Goal: Task Accomplishment & Management: Use online tool/utility

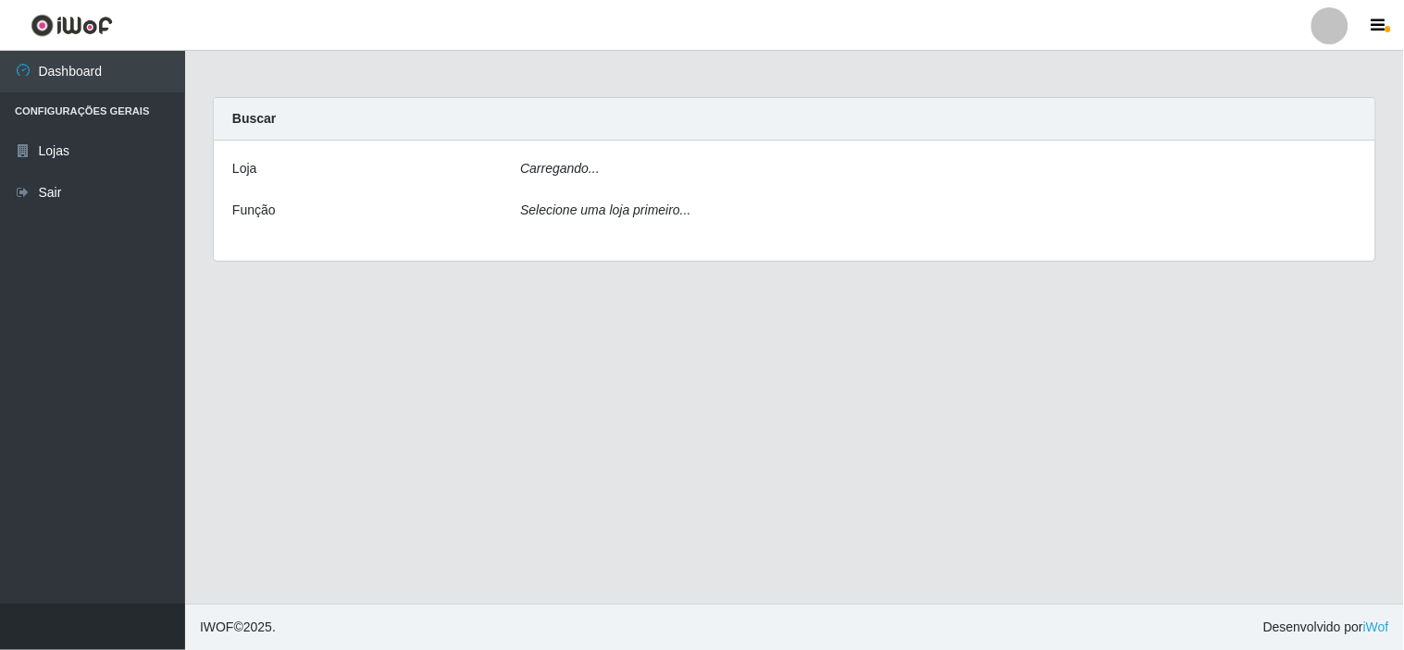
click at [608, 210] on icon "Selecione uma loja primeiro..." at bounding box center [605, 210] width 170 height 15
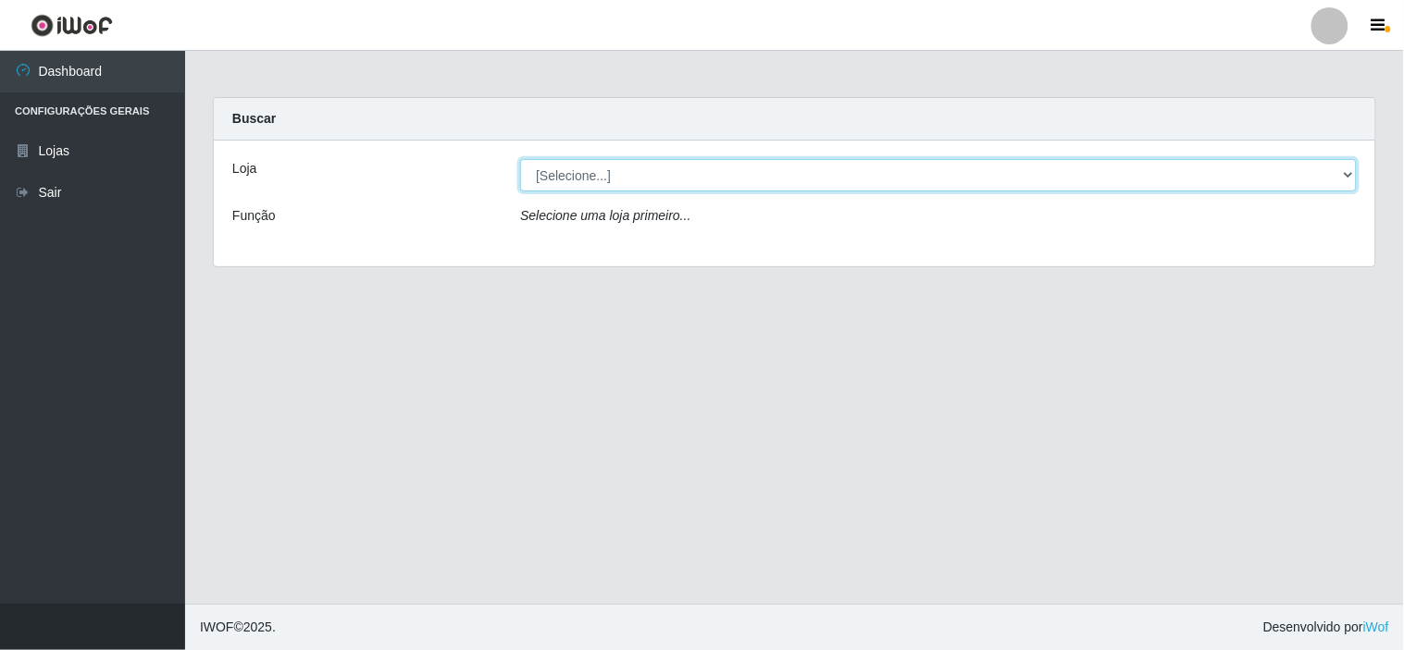
click at [615, 171] on select "[Selecione...] Rede Compras Supermercados - LOJA 6" at bounding box center [938, 175] width 836 height 32
select select "398"
click at [520, 159] on select "[Selecione...] Rede Compras Supermercados - LOJA 6" at bounding box center [938, 175] width 836 height 32
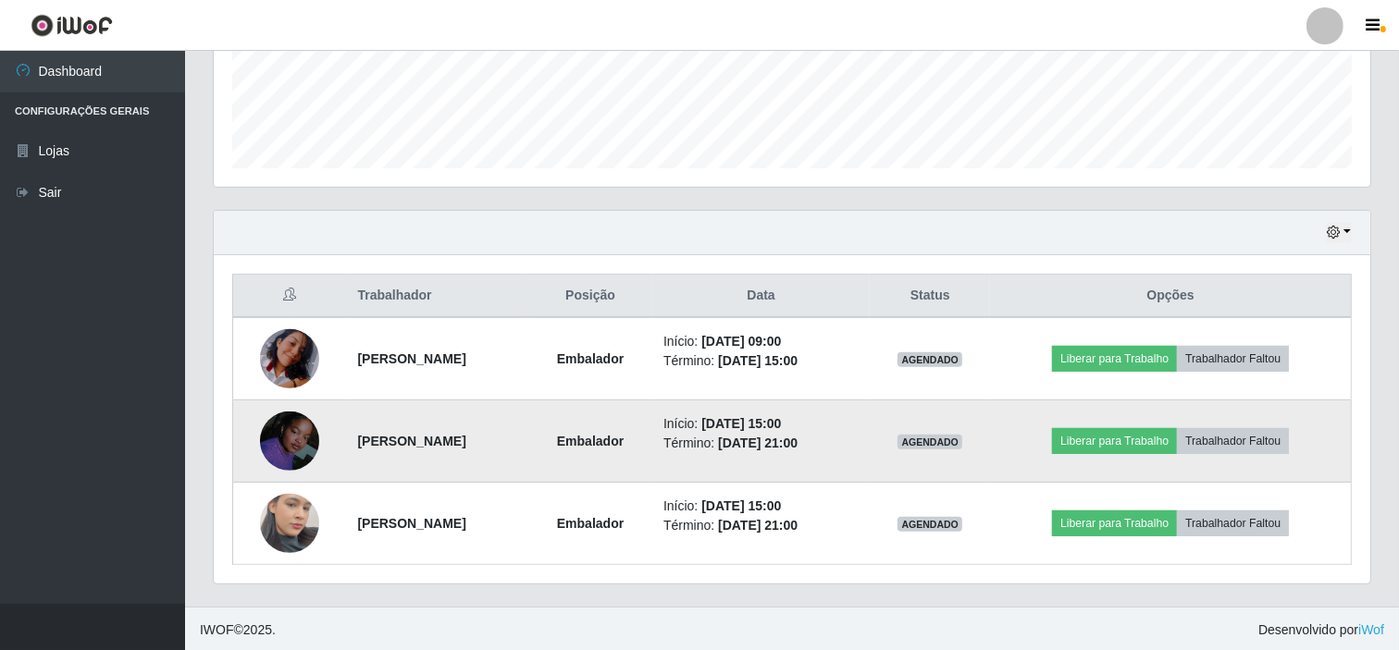
scroll to position [496, 0]
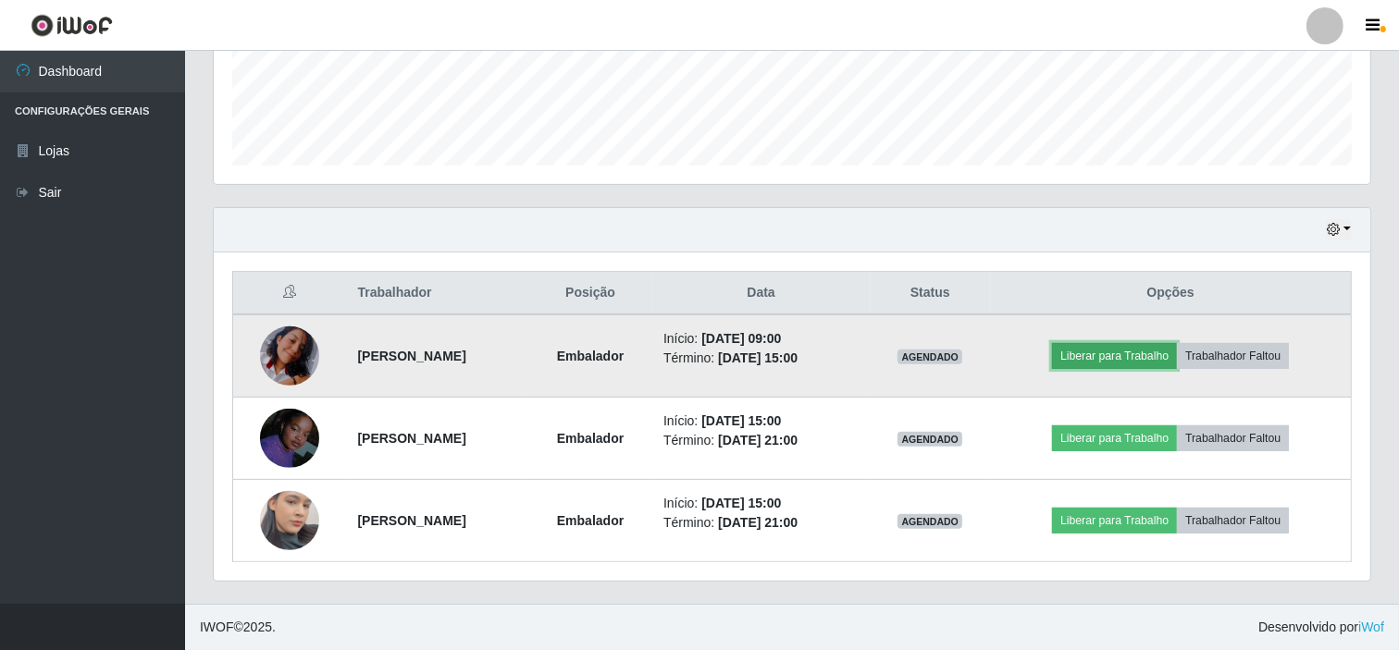
click at [1145, 348] on button "Liberar para Trabalho" at bounding box center [1114, 356] width 125 height 26
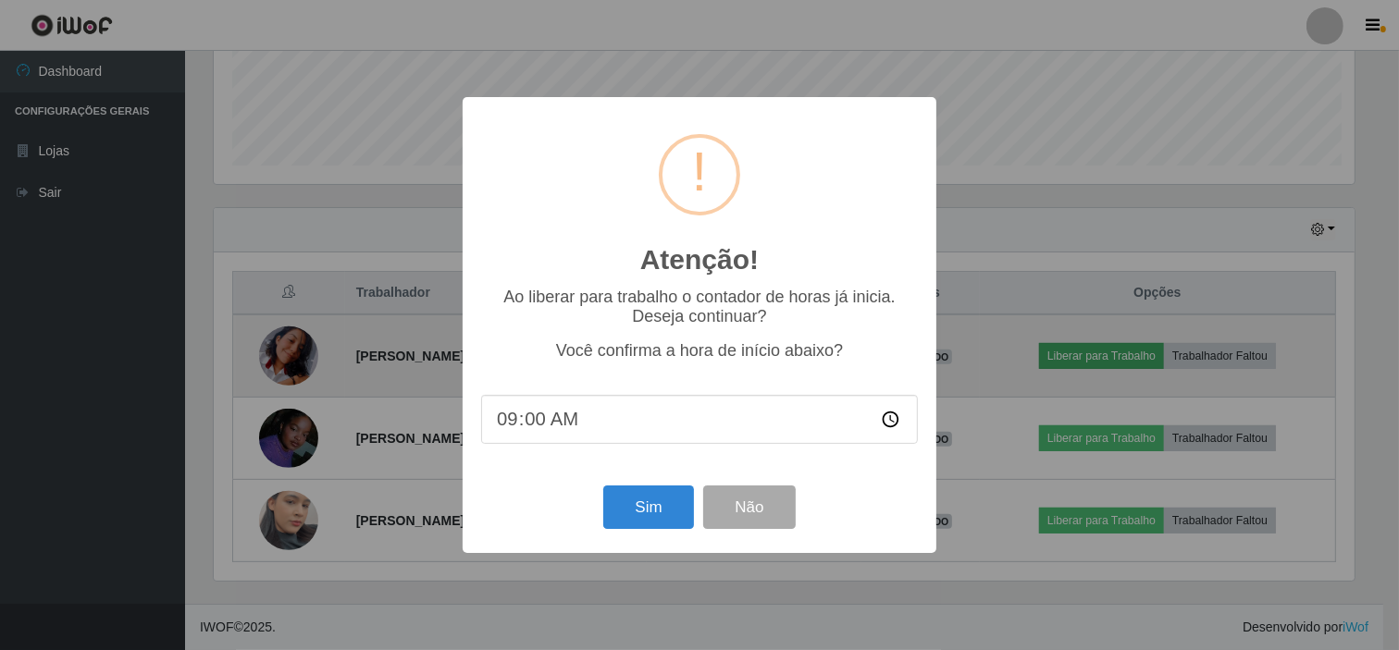
scroll to position [383, 1145]
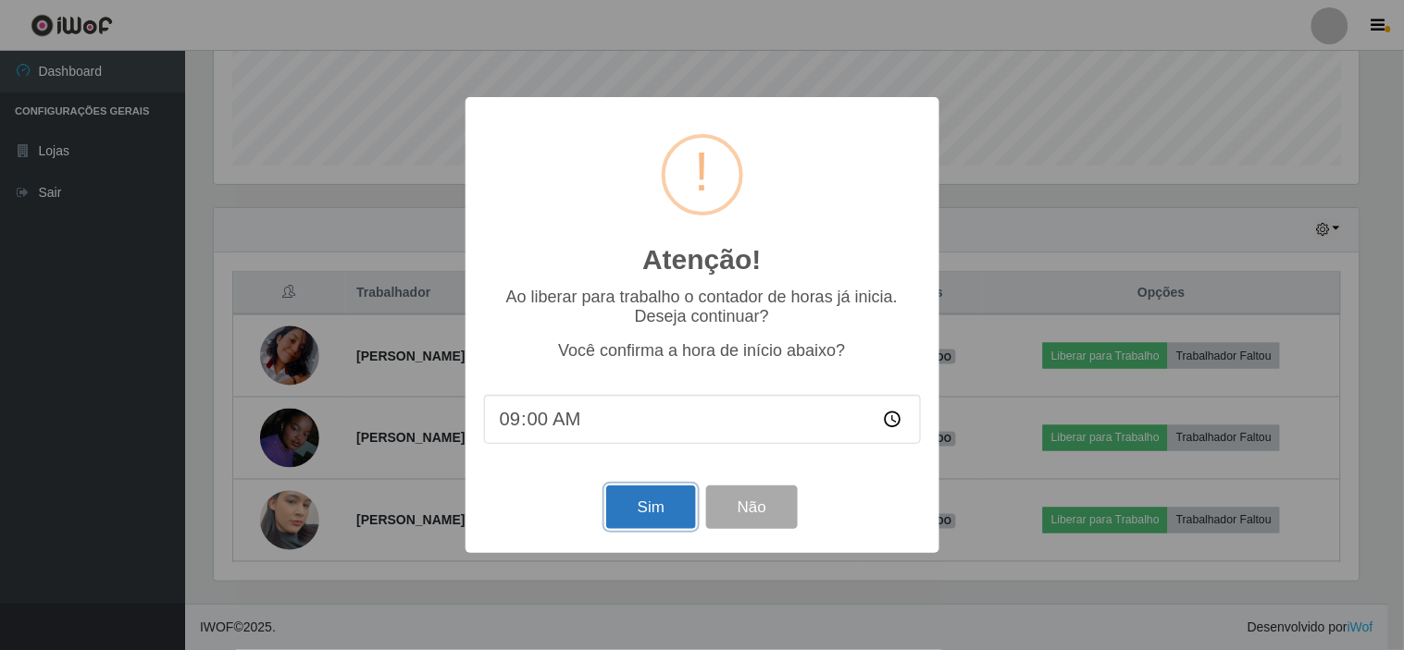
click at [685, 493] on button "Sim" at bounding box center [651, 507] width 90 height 43
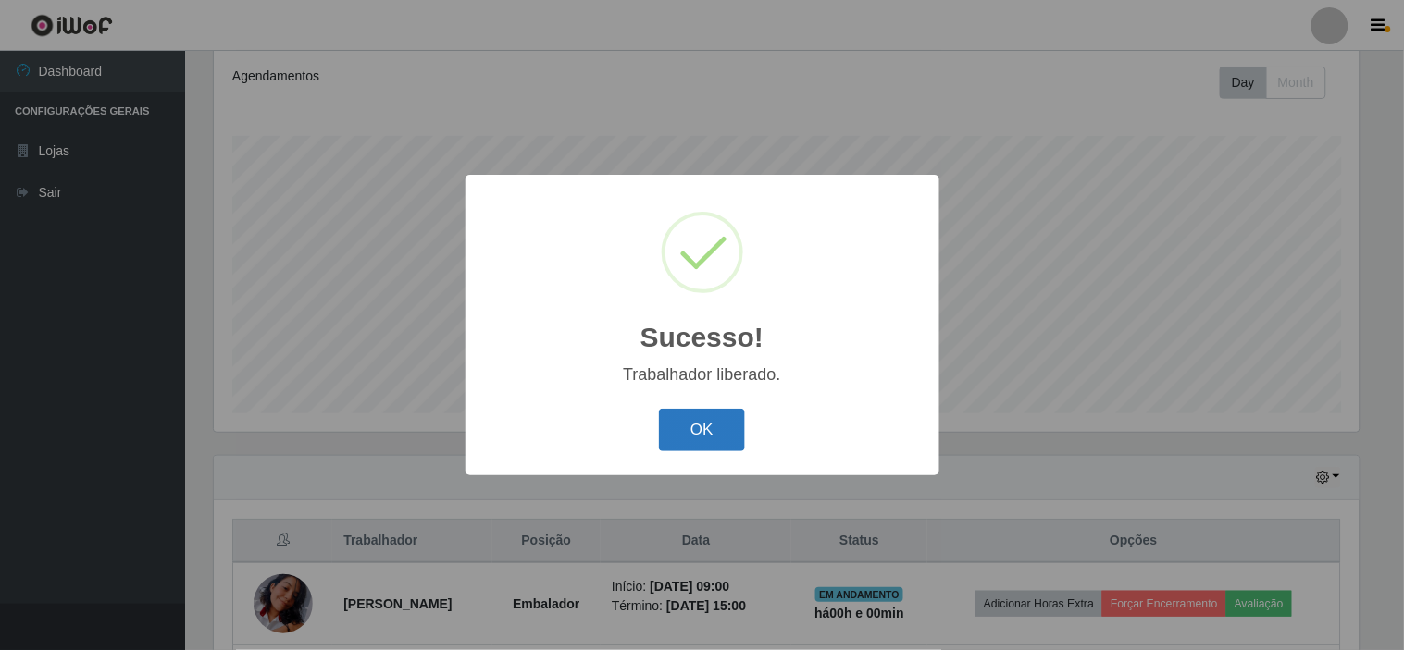
click at [704, 430] on button "OK" at bounding box center [702, 430] width 86 height 43
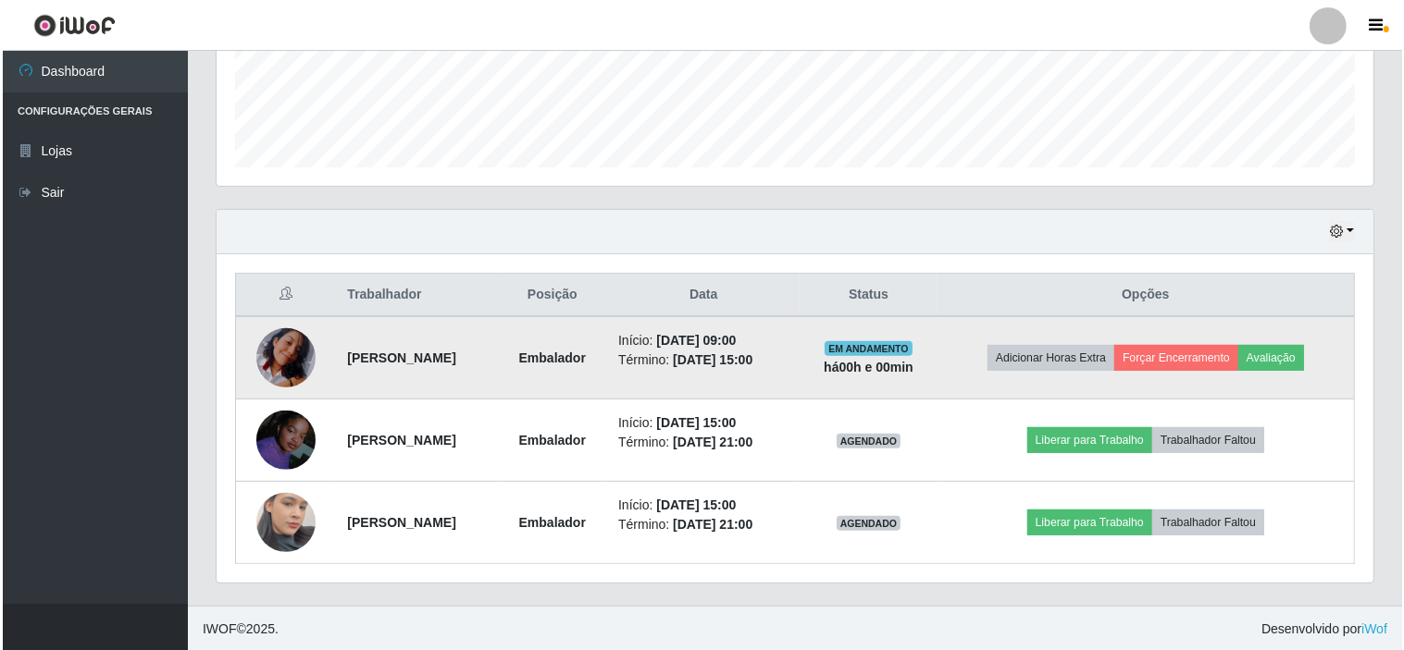
scroll to position [496, 0]
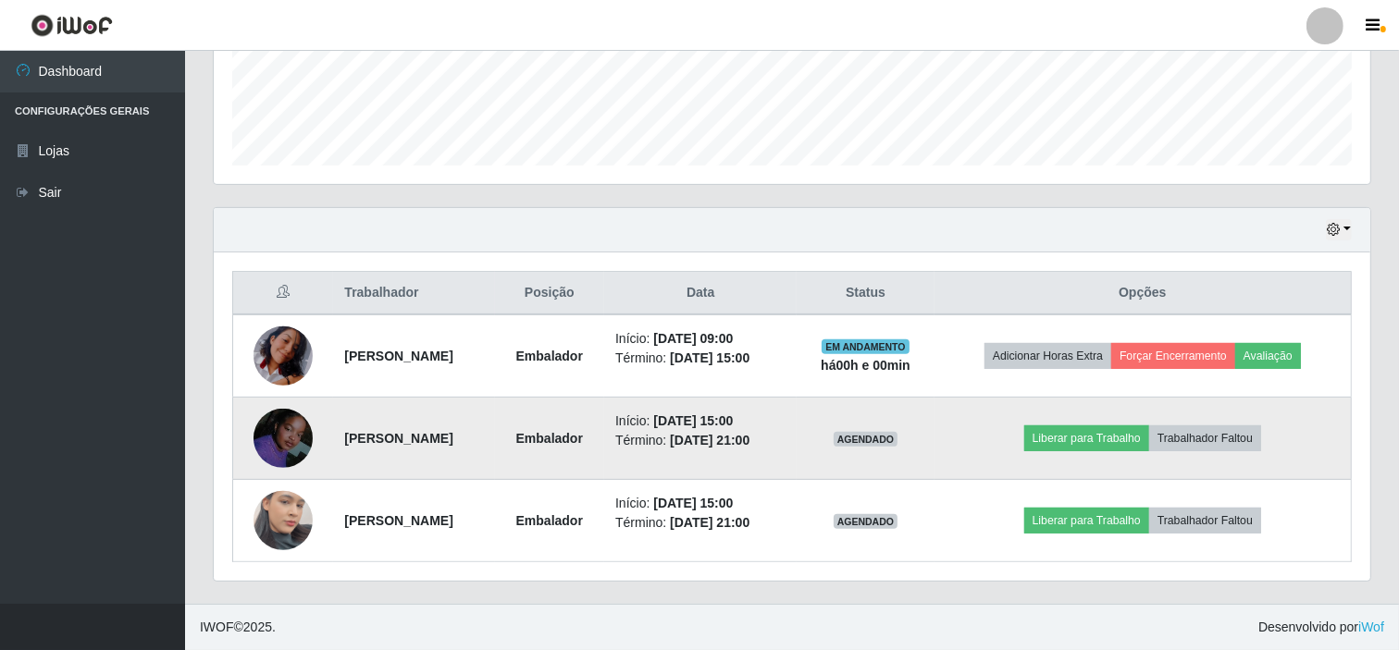
click at [269, 446] on img at bounding box center [283, 438] width 59 height 59
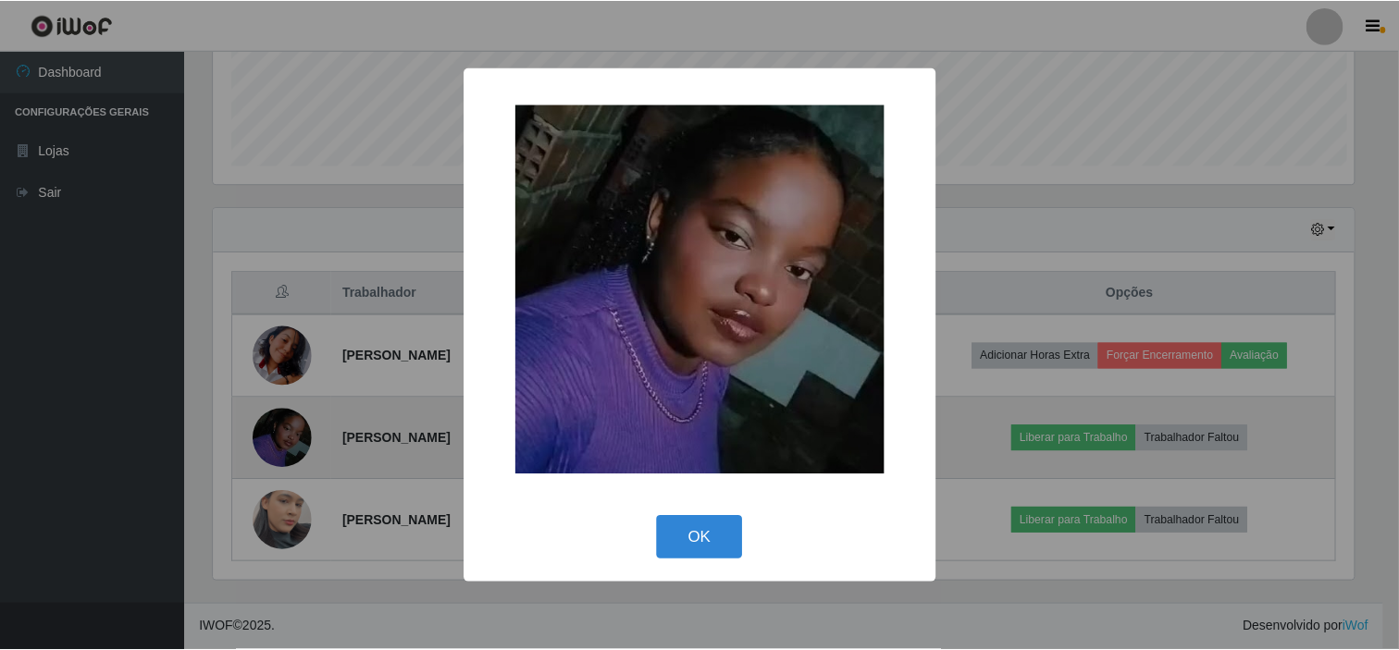
scroll to position [383, 1145]
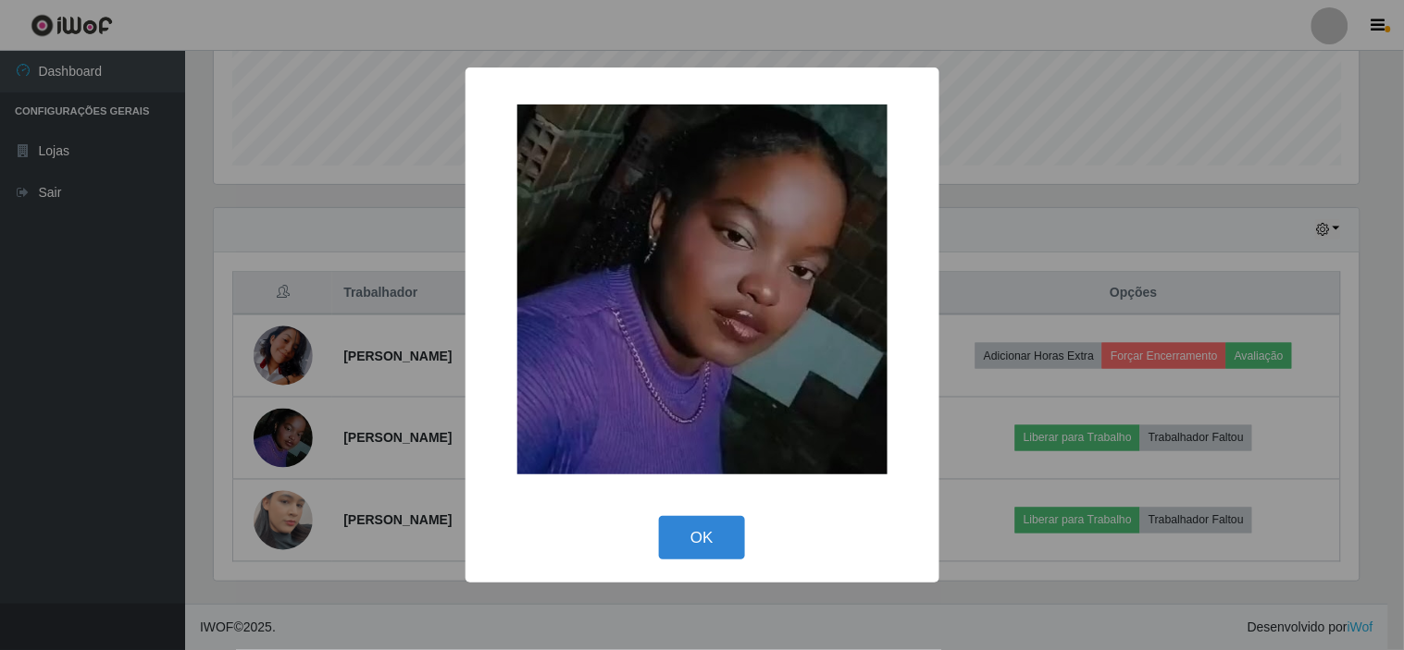
click at [349, 427] on div "× OK Cancel" at bounding box center [702, 325] width 1404 height 650
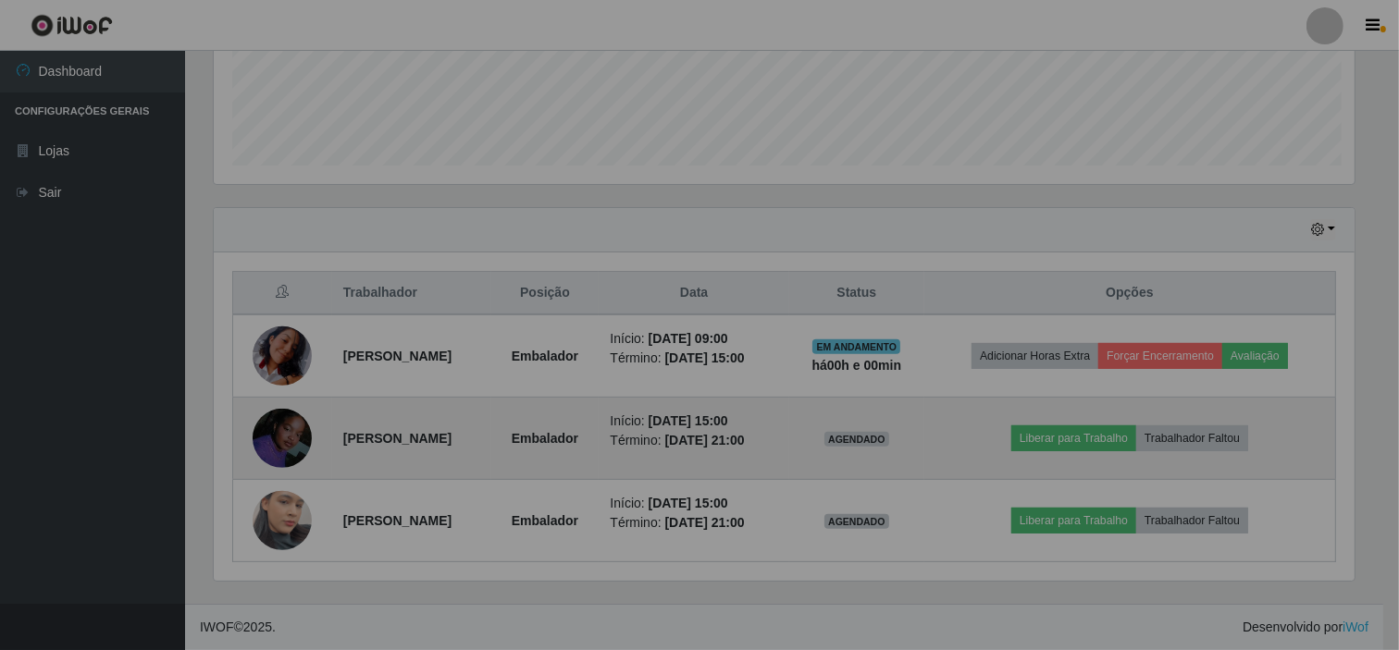
scroll to position [383, 1157]
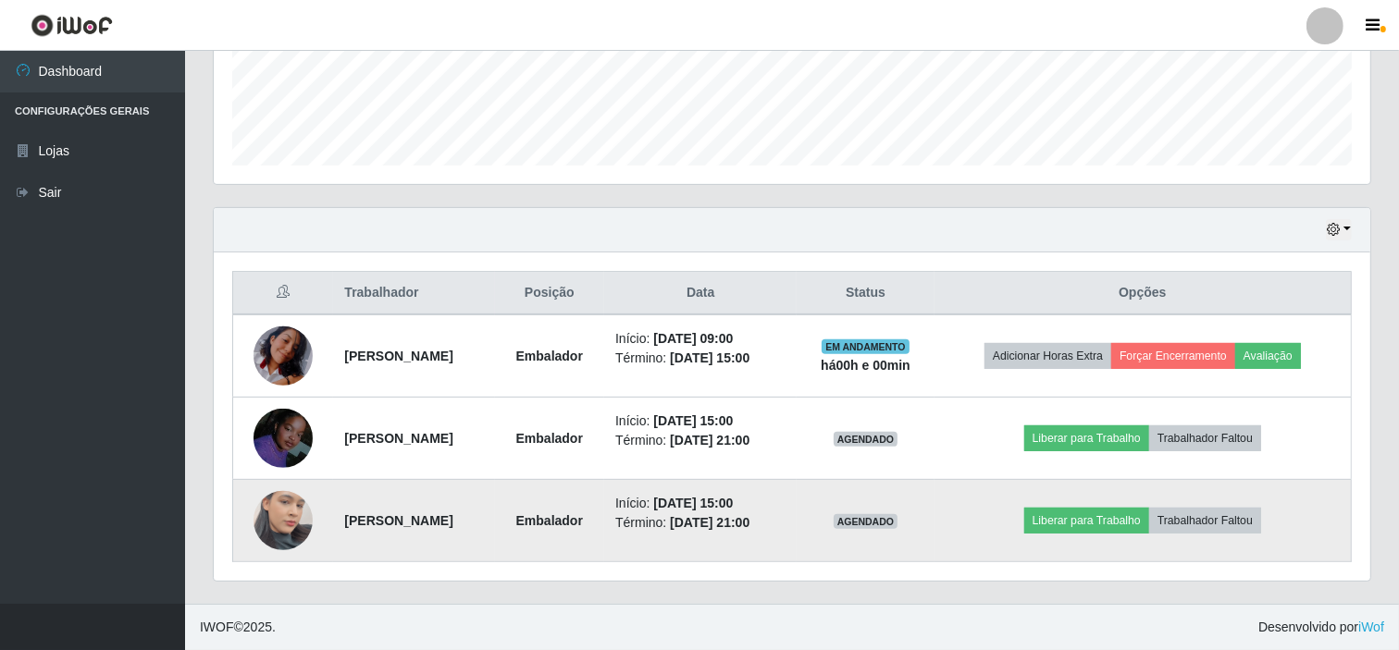
click at [285, 506] on img at bounding box center [283, 520] width 59 height 105
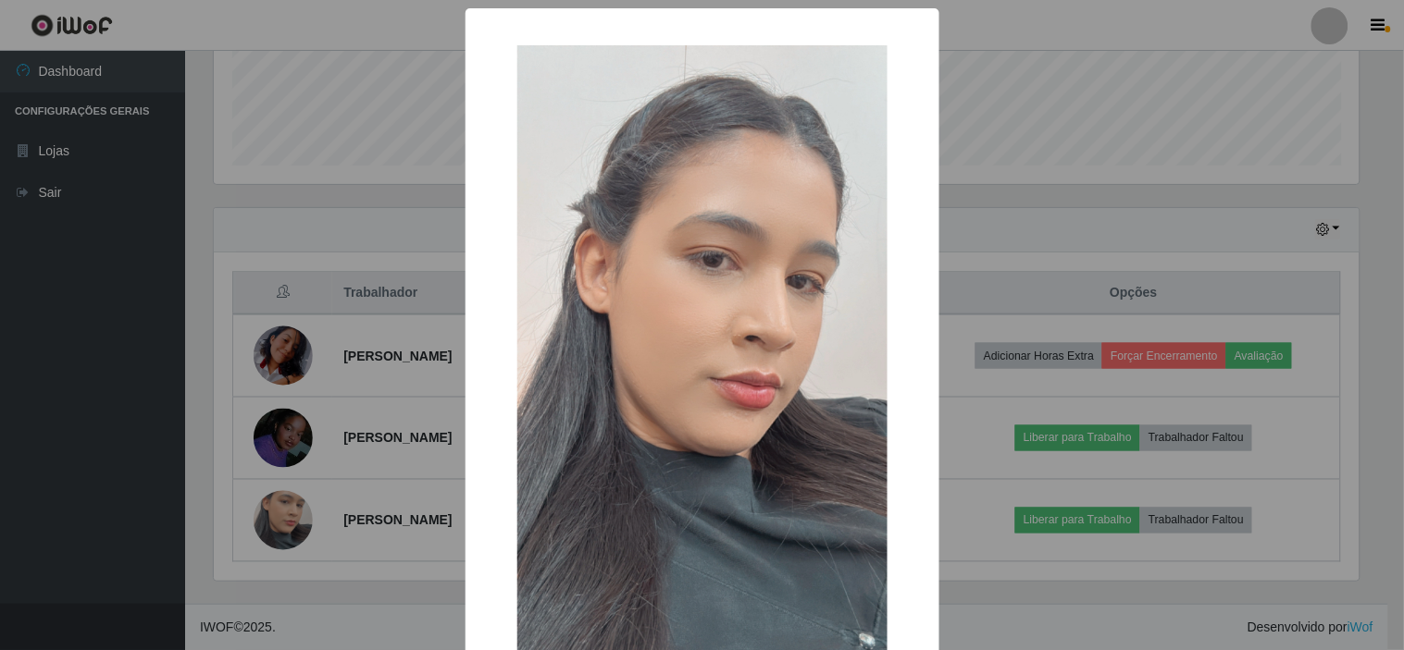
click at [130, 317] on div "× OK Cancel" at bounding box center [702, 325] width 1404 height 650
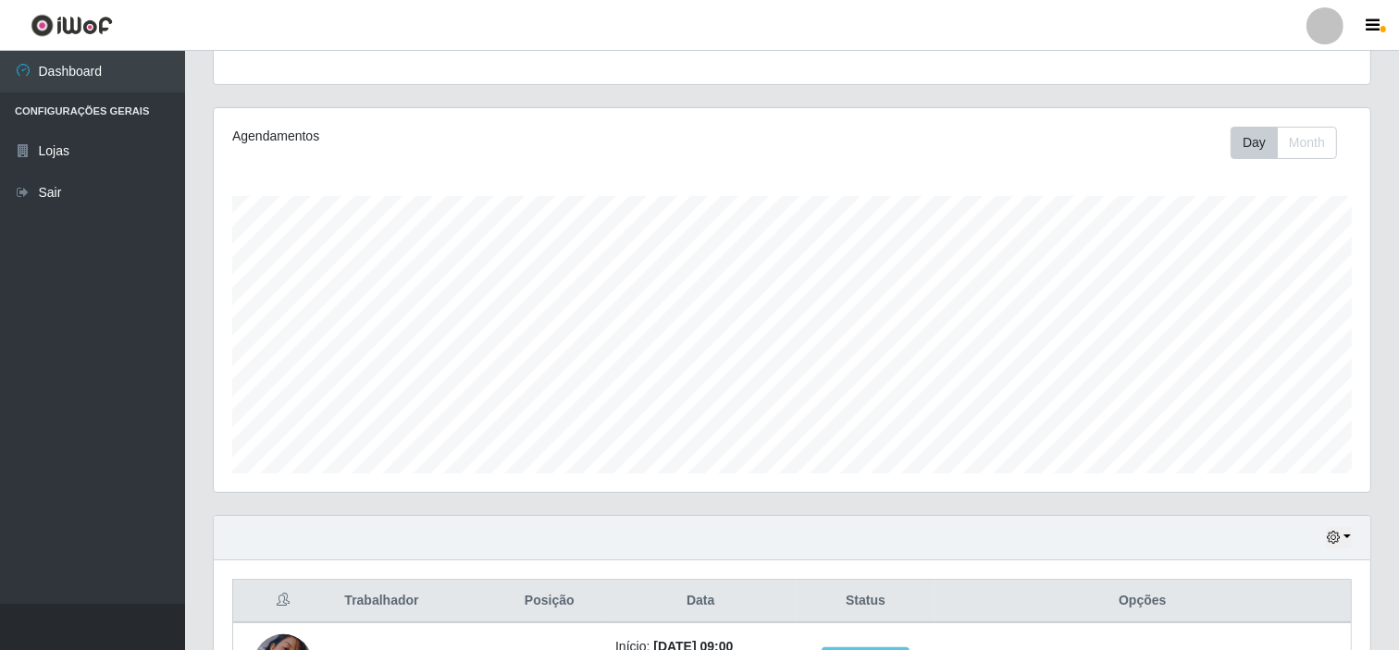
scroll to position [496, 0]
